Goal: Task Accomplishment & Management: Manage account settings

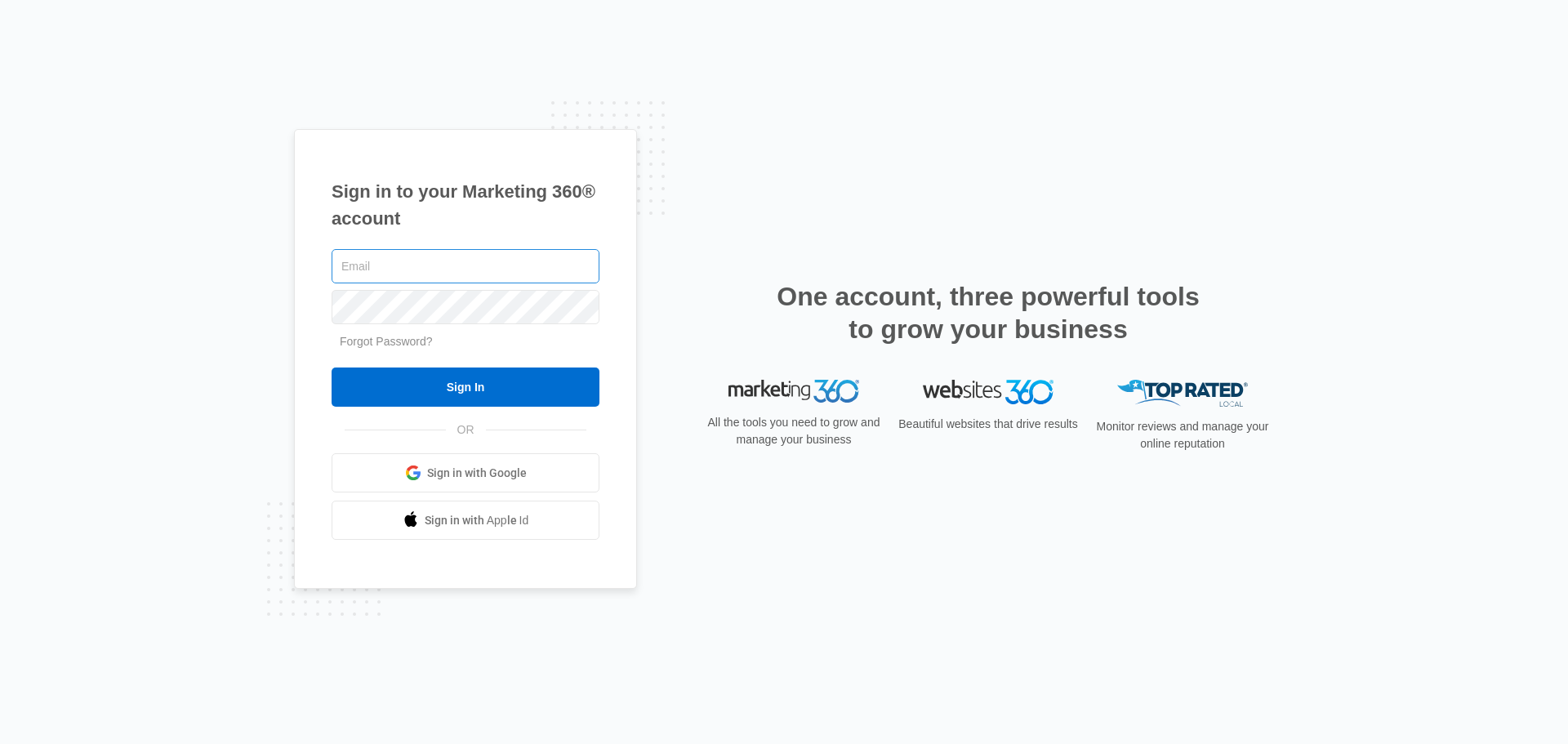
click at [463, 278] on input "text" at bounding box center [465, 267] width 267 height 34
type input "[PERSON_NAME][EMAIL_ADDRESS][DOMAIN_NAME]"
click at [331, 367] on input "Sign In" at bounding box center [465, 387] width 267 height 40
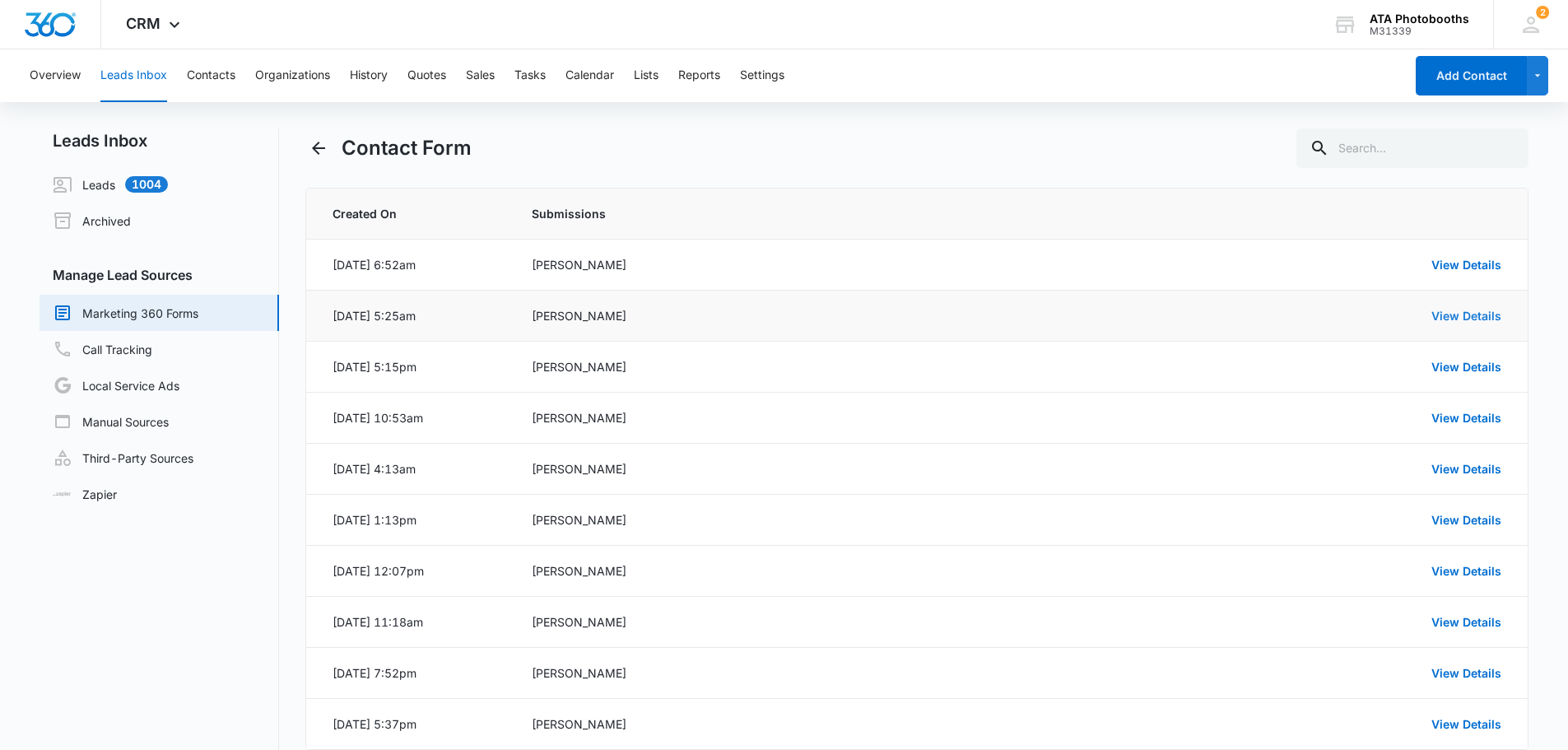
click at [1463, 313] on link "View Details" at bounding box center [1466, 315] width 70 height 14
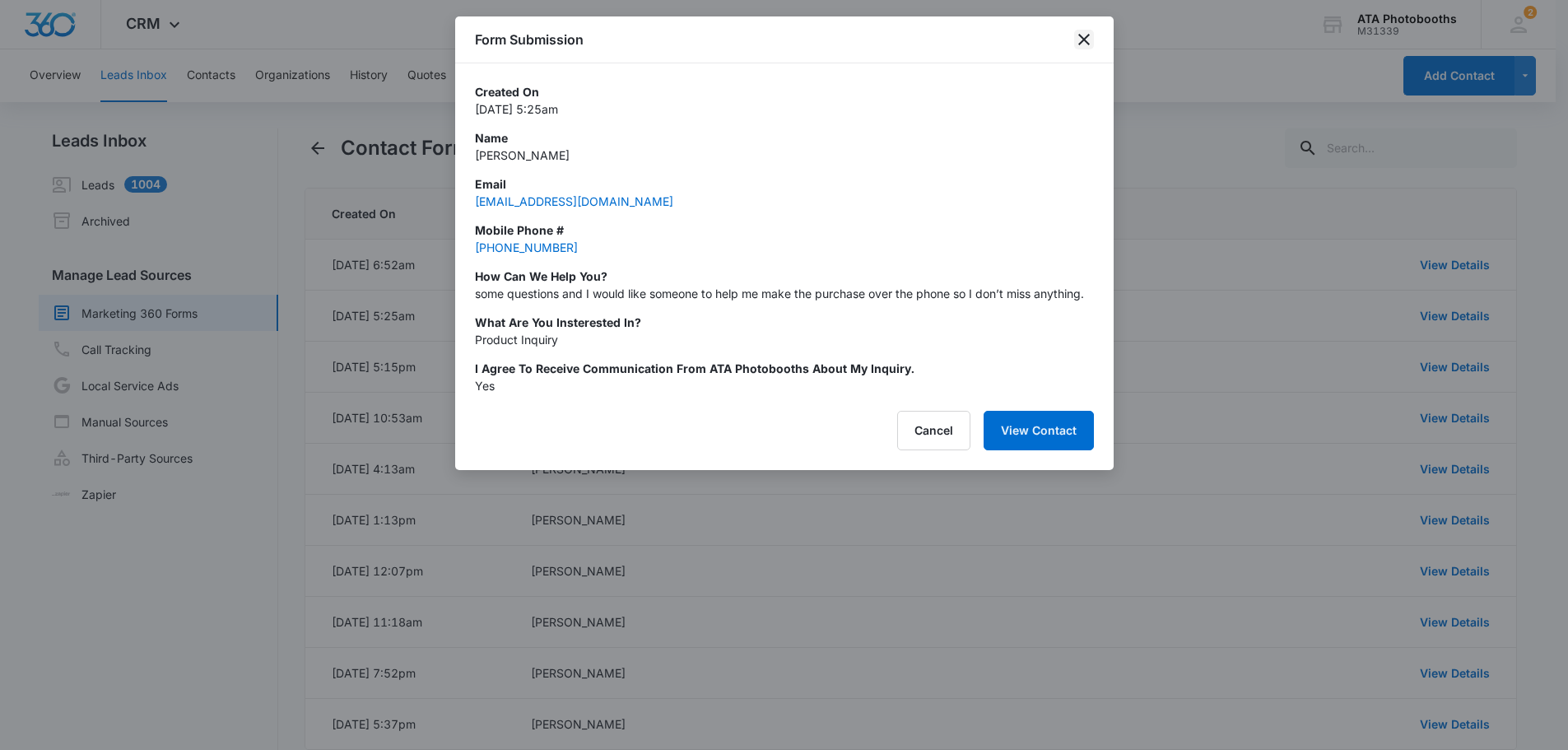
click at [1087, 36] on icon "close" at bounding box center [1084, 39] width 12 height 12
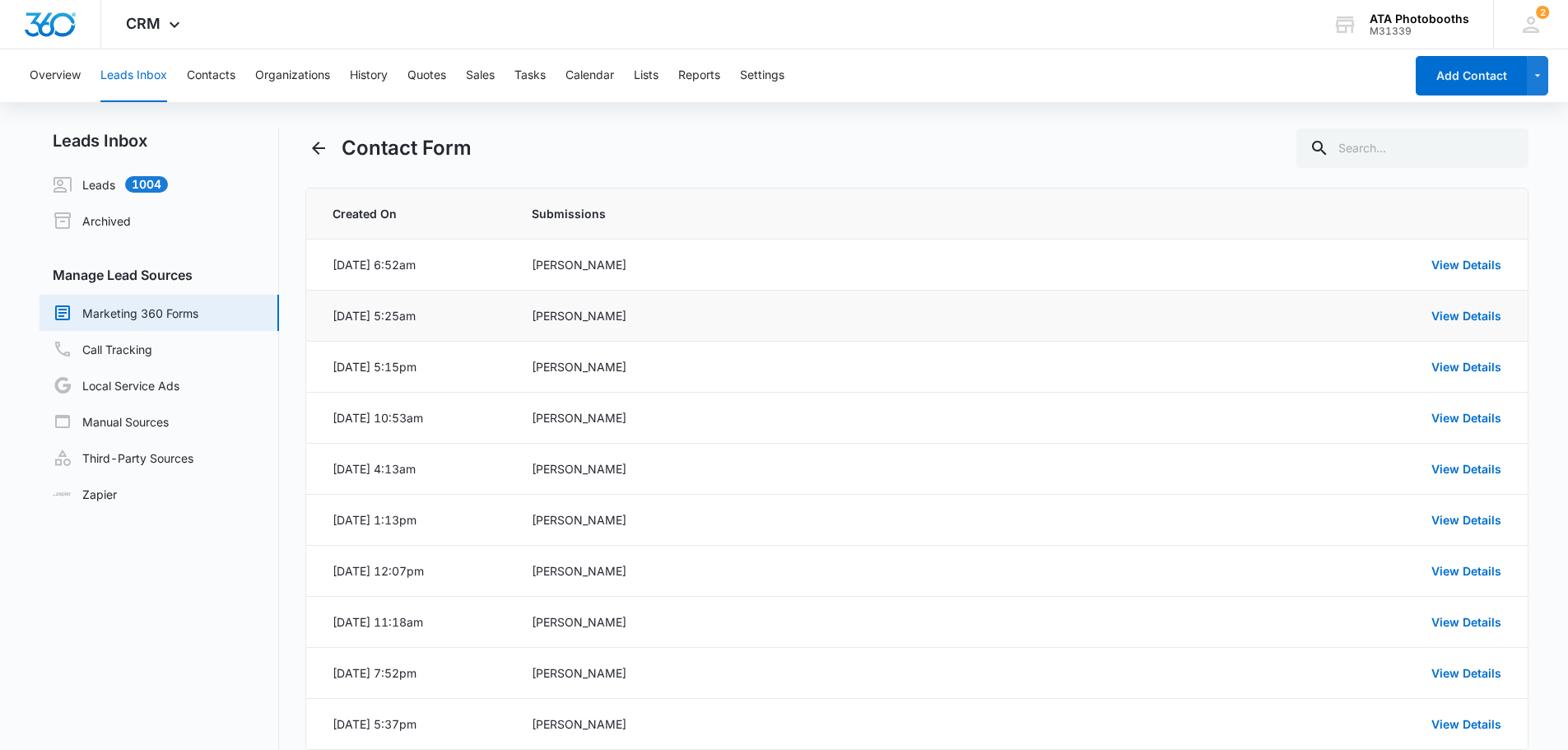
click at [1440, 328] on td "View Details" at bounding box center [1293, 316] width 472 height 51
click at [1438, 326] on td "View Details" at bounding box center [1293, 316] width 472 height 51
click at [1442, 319] on link "View Details" at bounding box center [1466, 315] width 70 height 14
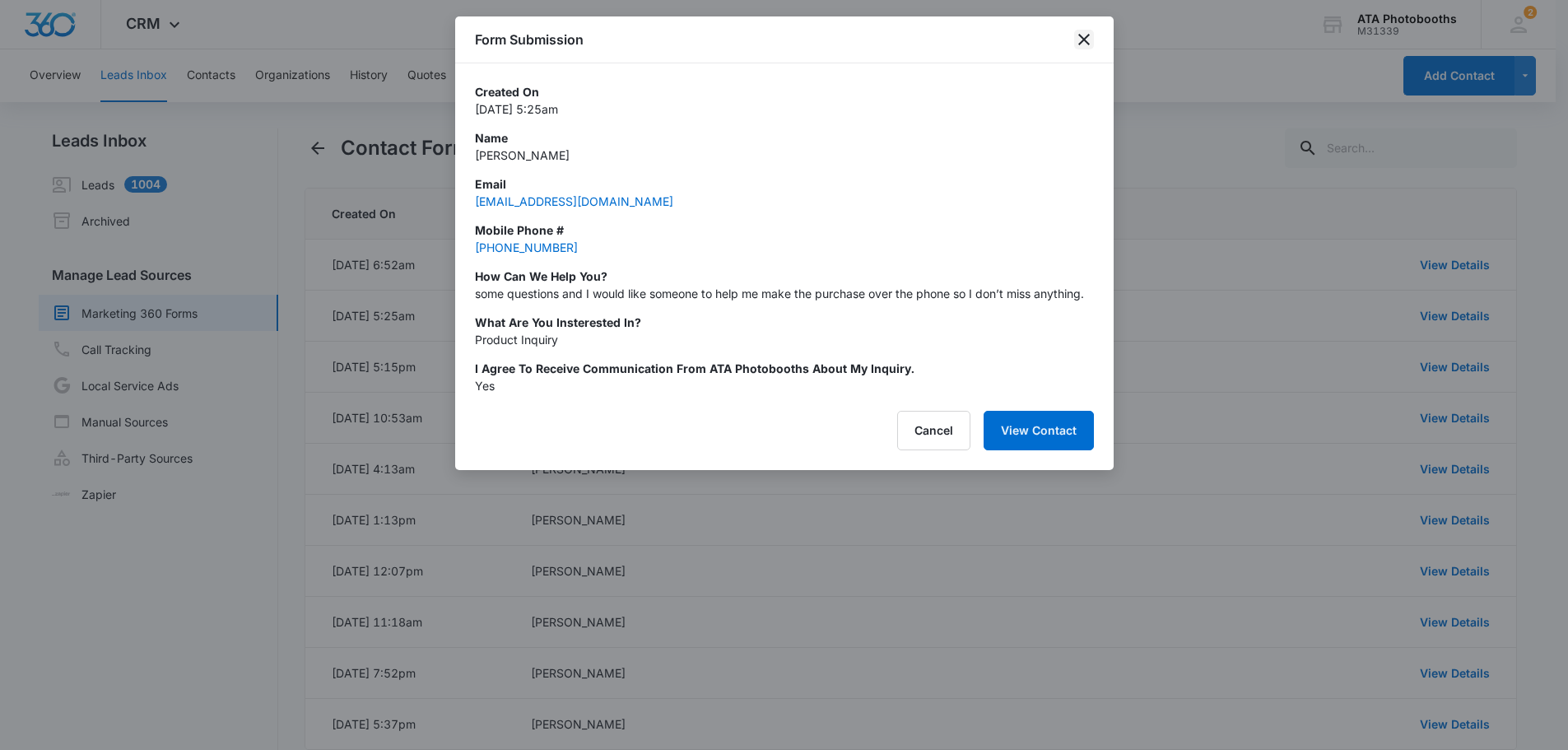
click at [1083, 39] on icon "close" at bounding box center [1084, 39] width 12 height 12
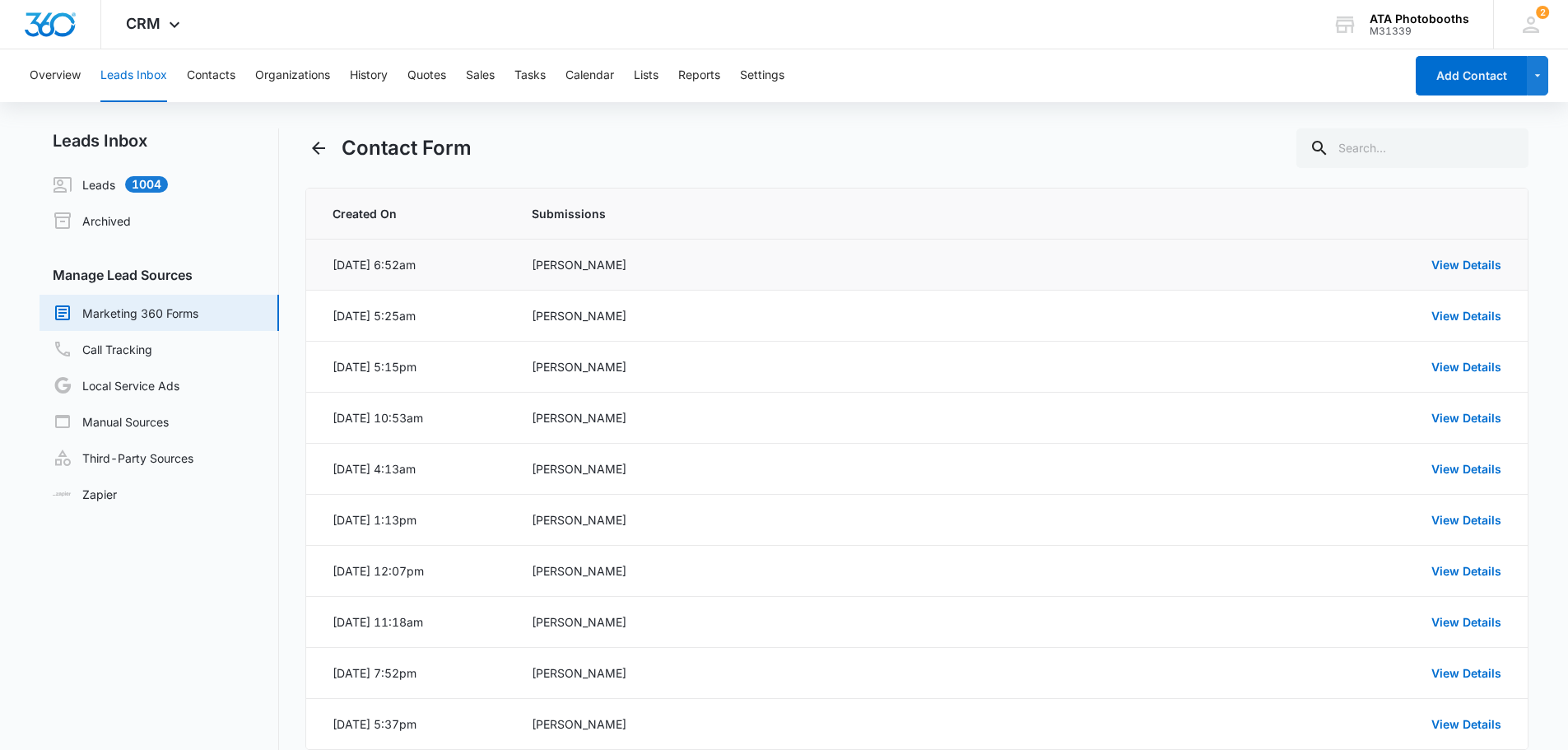
click at [559, 263] on div "[PERSON_NAME]" at bounding box center [784, 264] width 506 height 17
click at [1505, 262] on td "View Details" at bounding box center [1293, 265] width 472 height 51
click at [1490, 271] on div "View Details" at bounding box center [1289, 264] width 426 height 17
click at [1478, 261] on link "View Details" at bounding box center [1466, 264] width 70 height 14
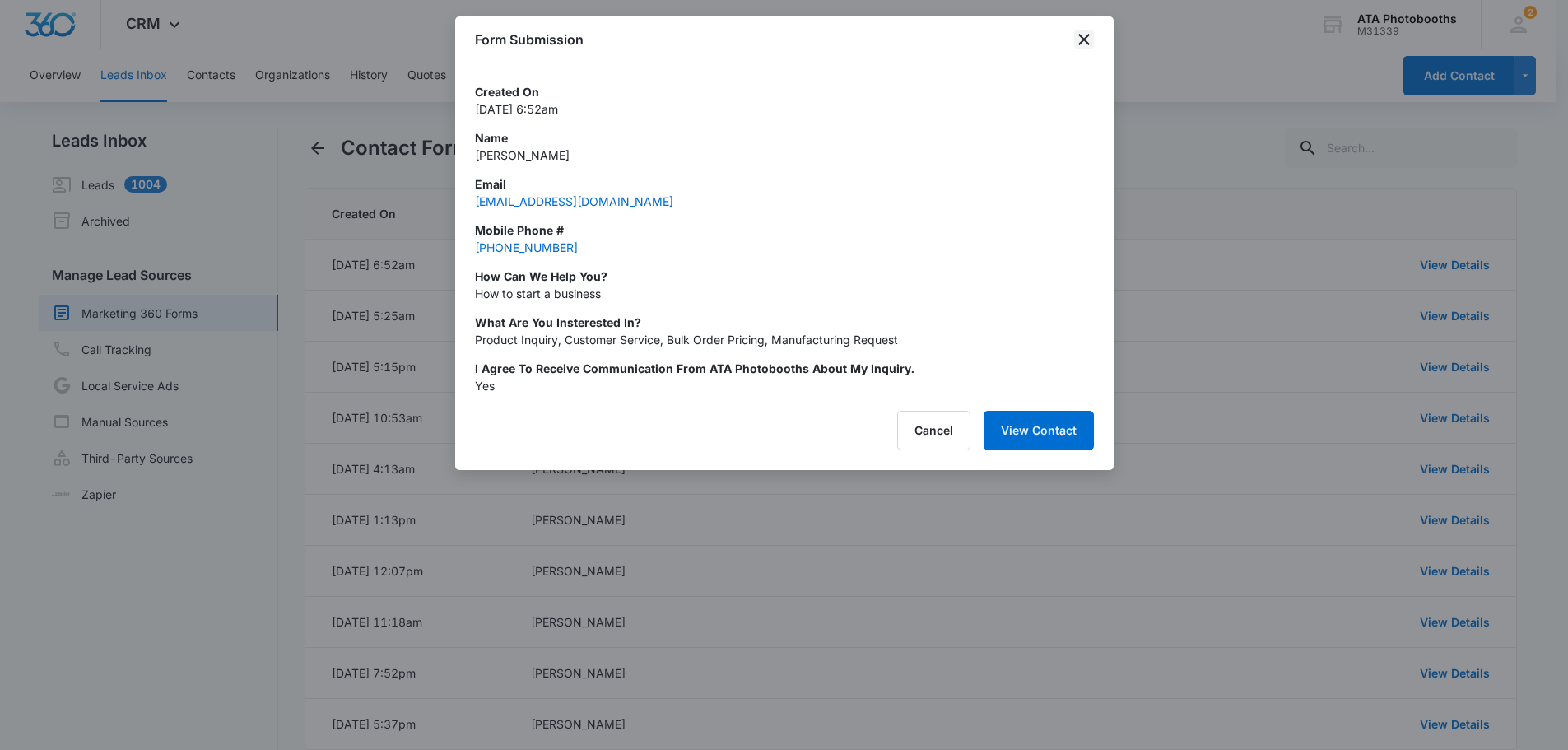
click at [1077, 43] on icon "close" at bounding box center [1084, 40] width 20 height 20
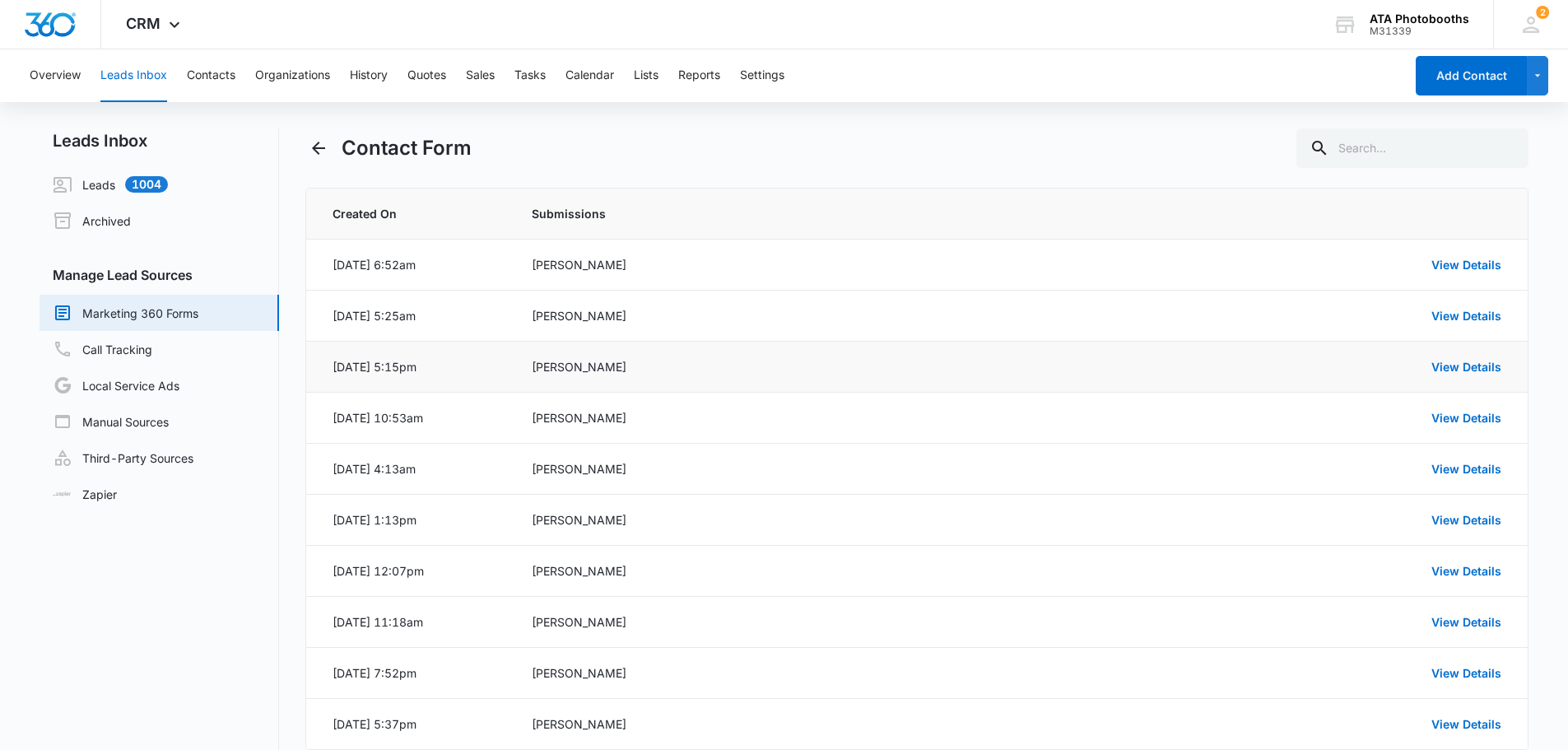
click at [1458, 375] on td "View Details" at bounding box center [1293, 367] width 472 height 51
click at [1483, 362] on link "View Details" at bounding box center [1466, 366] width 70 height 14
